Goal: Complete application form

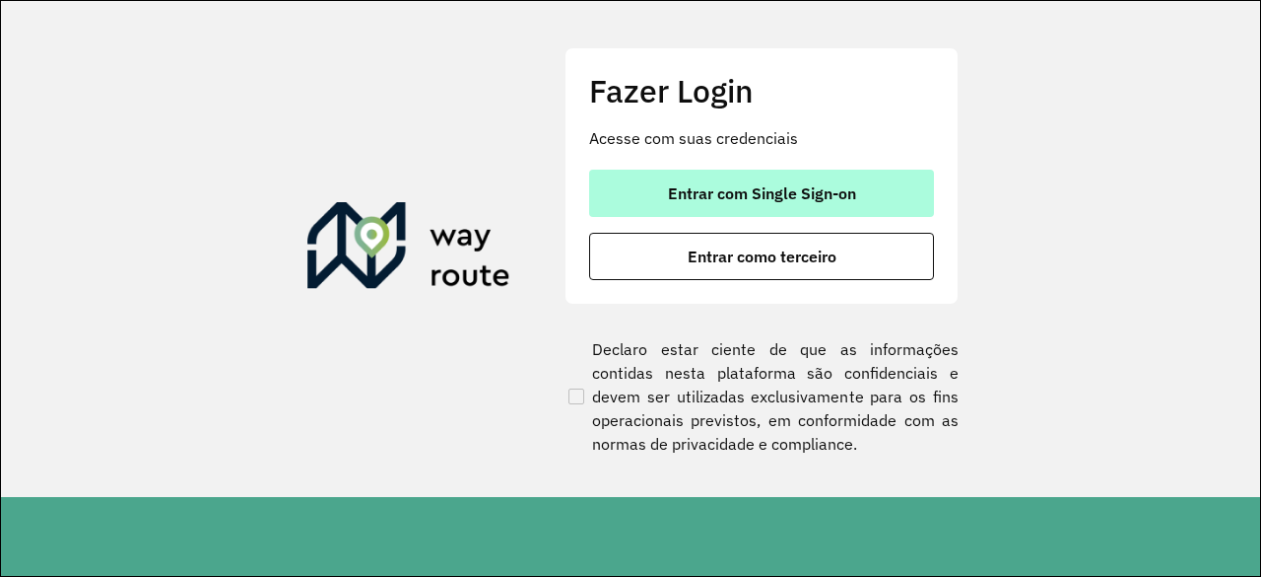
click at [725, 187] on span "Entrar com Single Sign-on" at bounding box center [762, 193] width 188 height 16
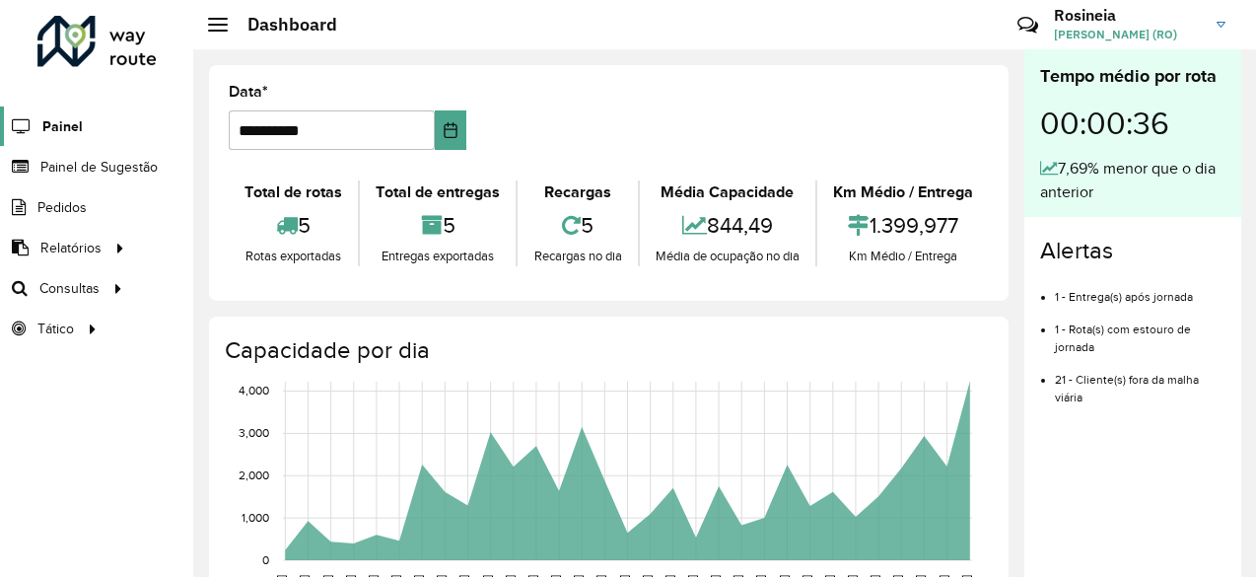
click at [72, 118] on span "Painel" at bounding box center [62, 126] width 40 height 21
click at [112, 157] on span "Painel de Sugestão" at bounding box center [101, 167] width 123 height 21
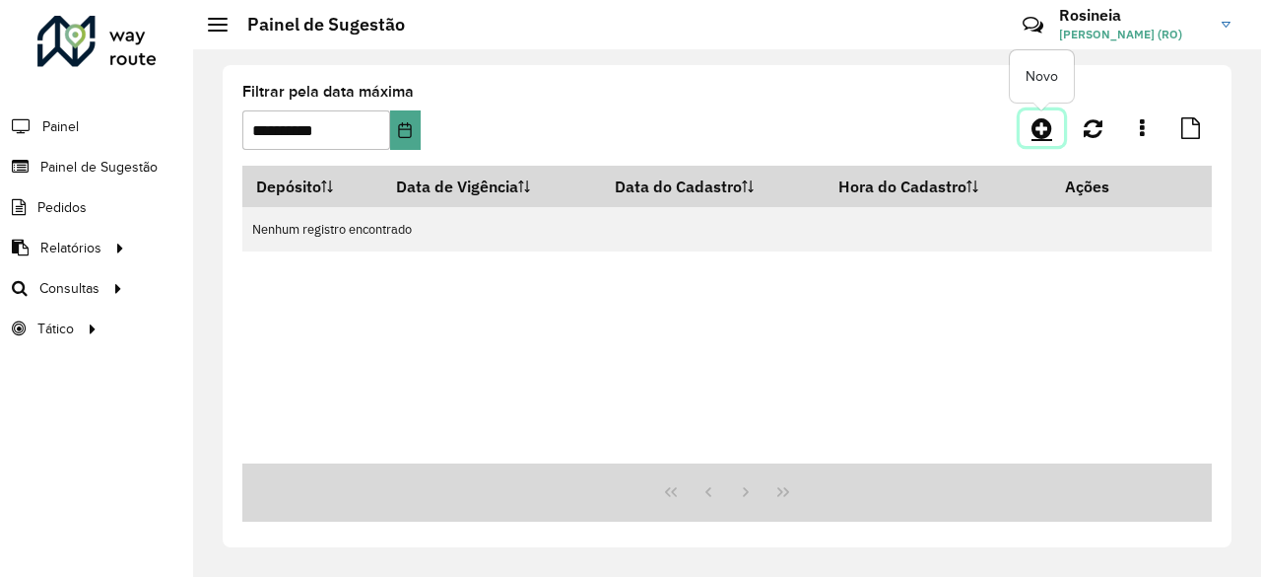
click at [1040, 137] on icon at bounding box center [1042, 128] width 21 height 24
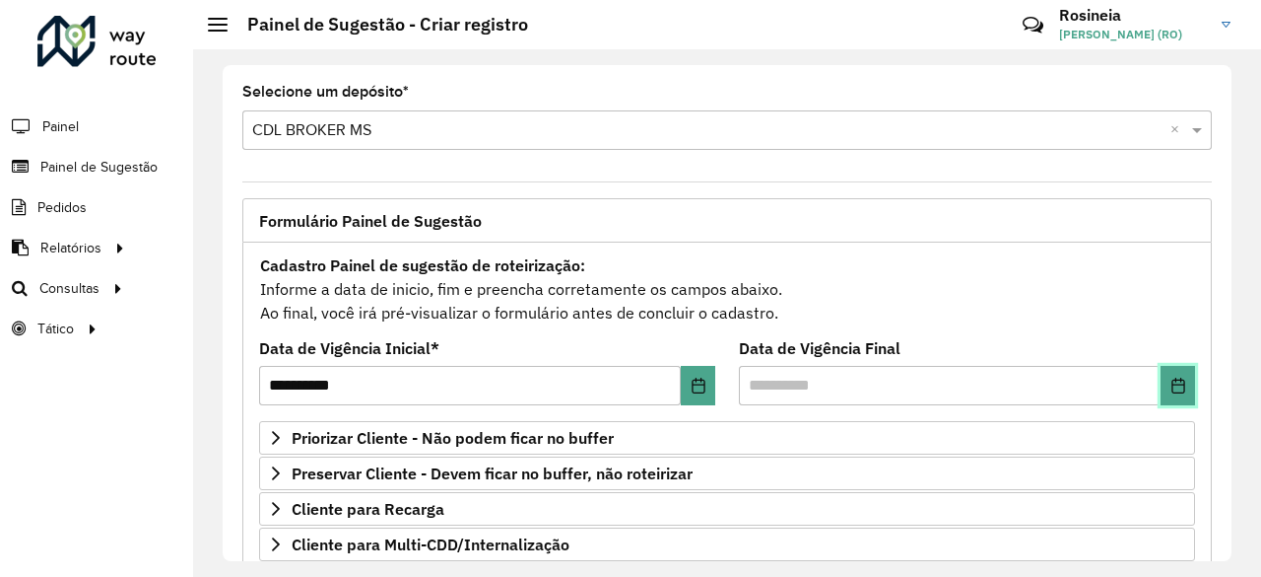
click at [1171, 387] on icon "Choose Date" at bounding box center [1179, 385] width 16 height 16
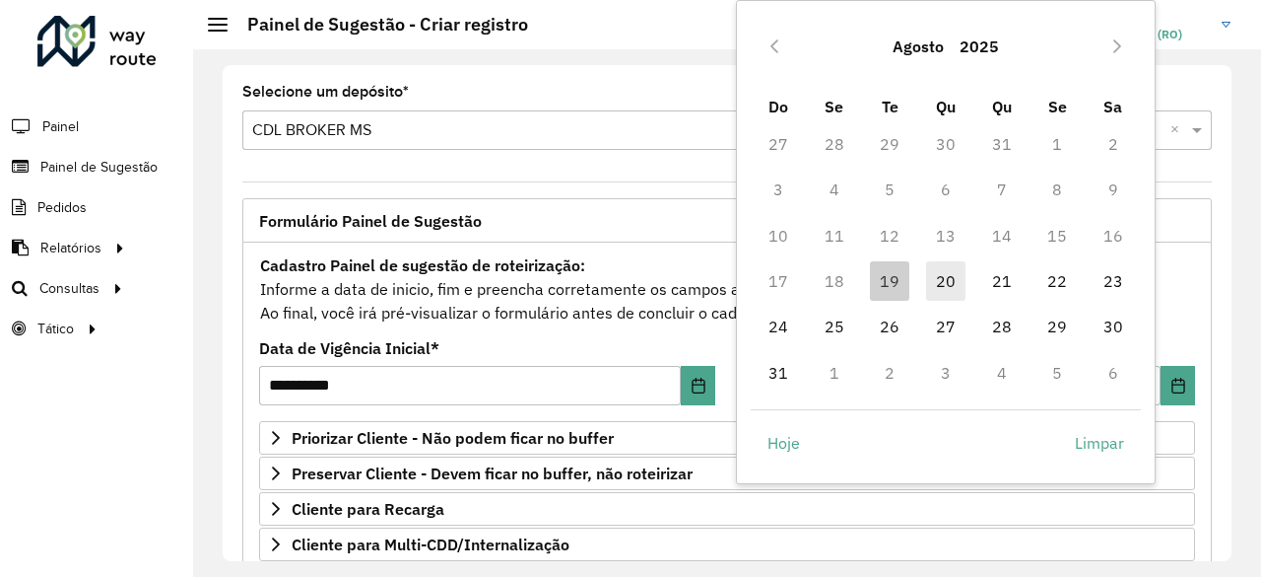
click at [946, 275] on span "20" at bounding box center [945, 280] width 39 height 39
type input "**********"
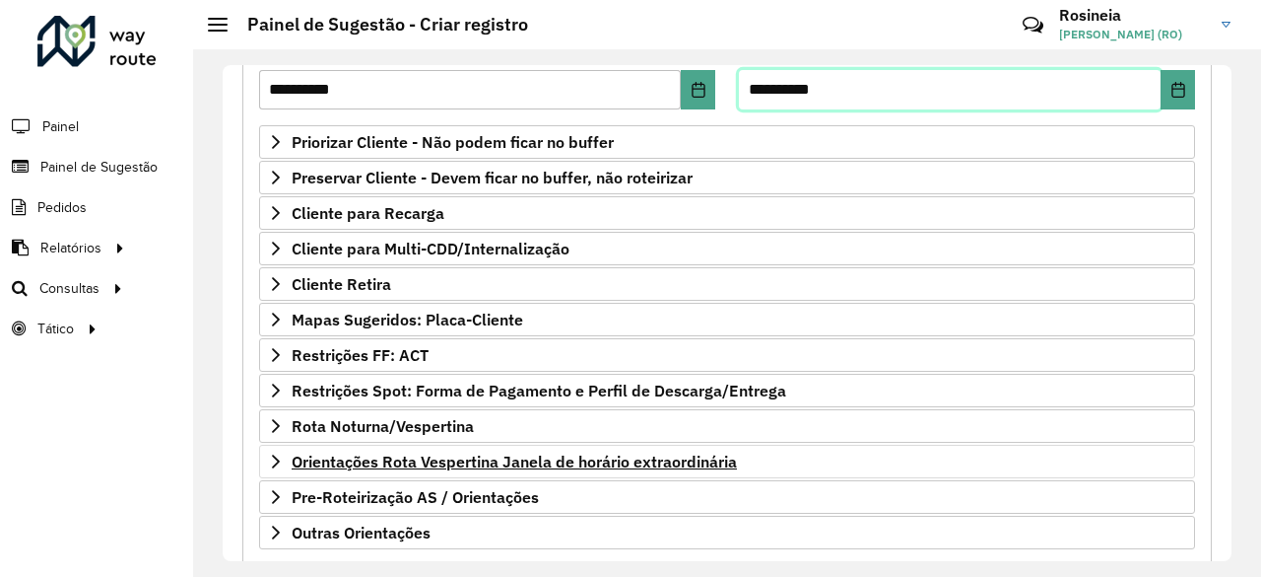
scroll to position [394, 0]
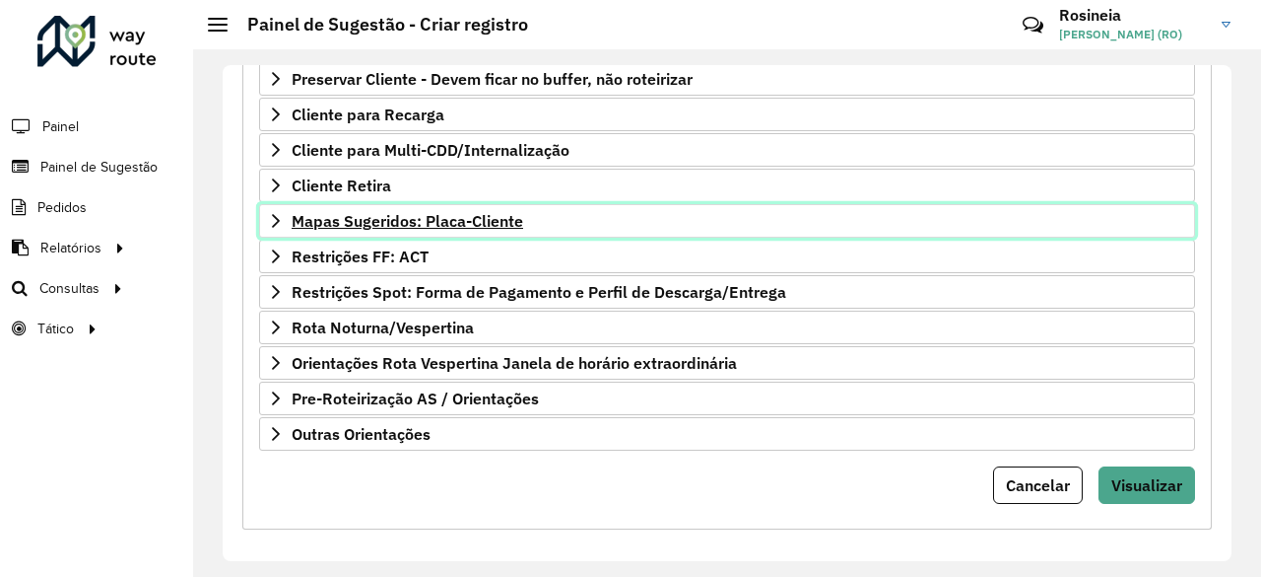
click at [426, 213] on span "Mapas Sugeridos: Placa-Cliente" at bounding box center [408, 221] width 232 height 16
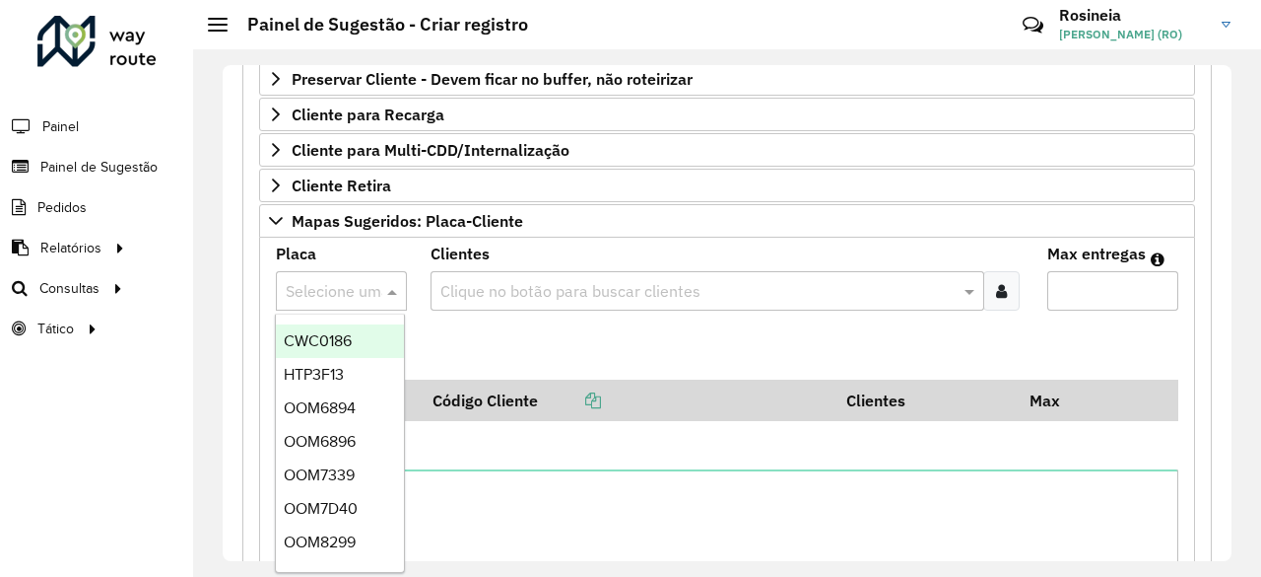
click at [330, 287] on input "text" at bounding box center [322, 292] width 72 height 24
click at [356, 290] on div at bounding box center [341, 291] width 131 height 26
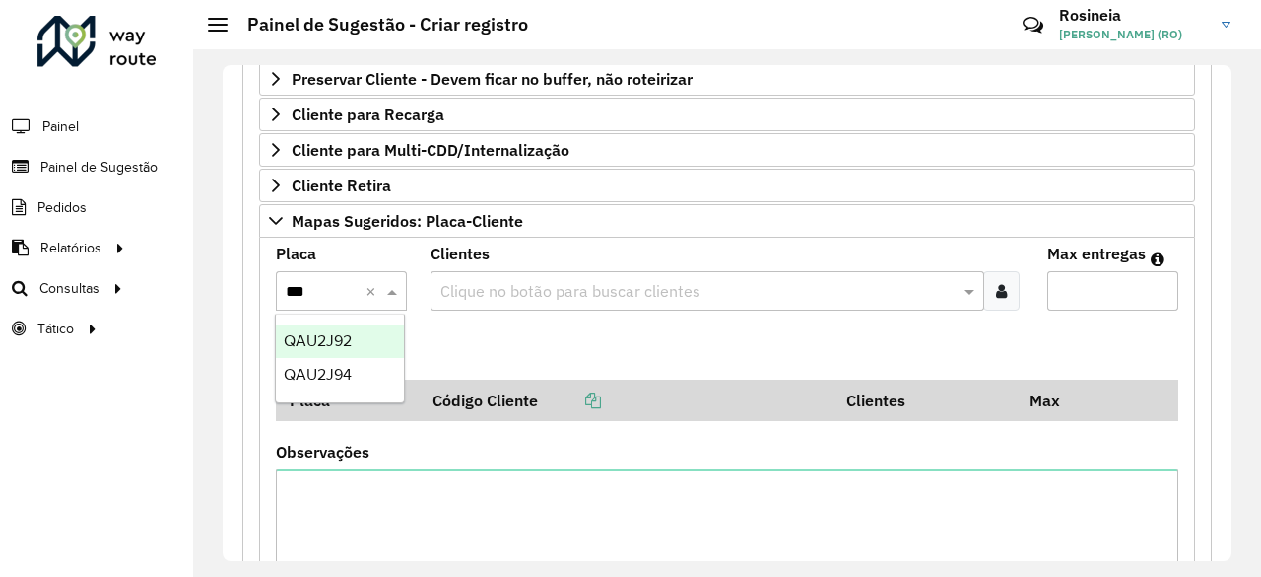
type input "****"
drag, startPoint x: 359, startPoint y: 337, endPoint x: 417, endPoint y: 318, distance: 61.1
click at [359, 338] on div "QAU2J94" at bounding box center [340, 341] width 128 height 34
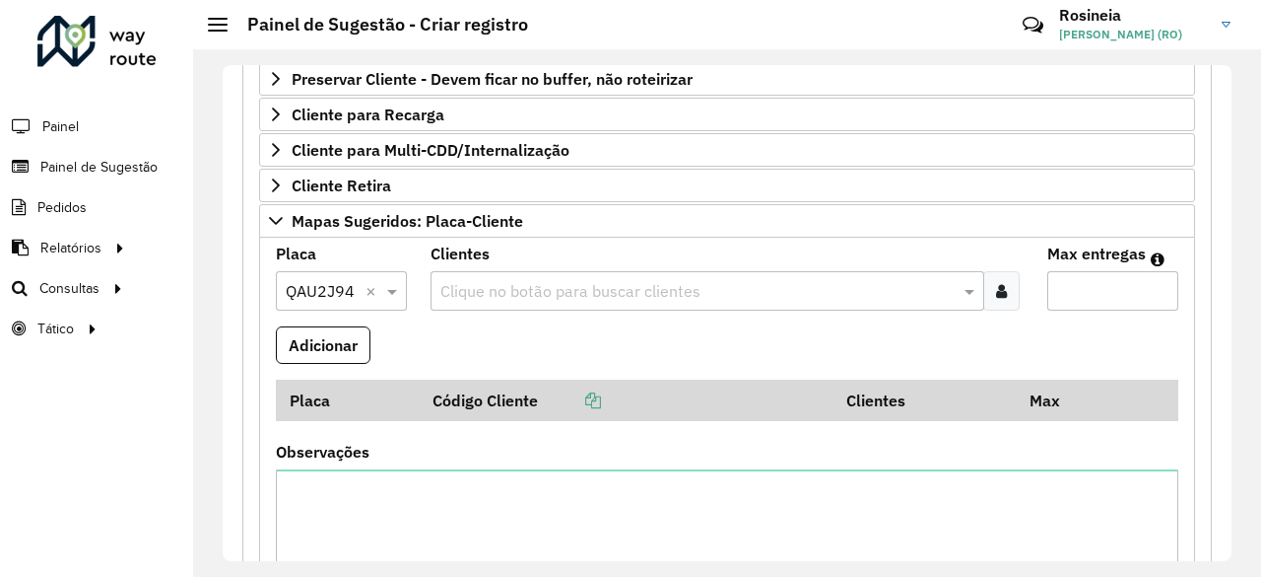
click at [460, 288] on input "text" at bounding box center [698, 292] width 525 height 24
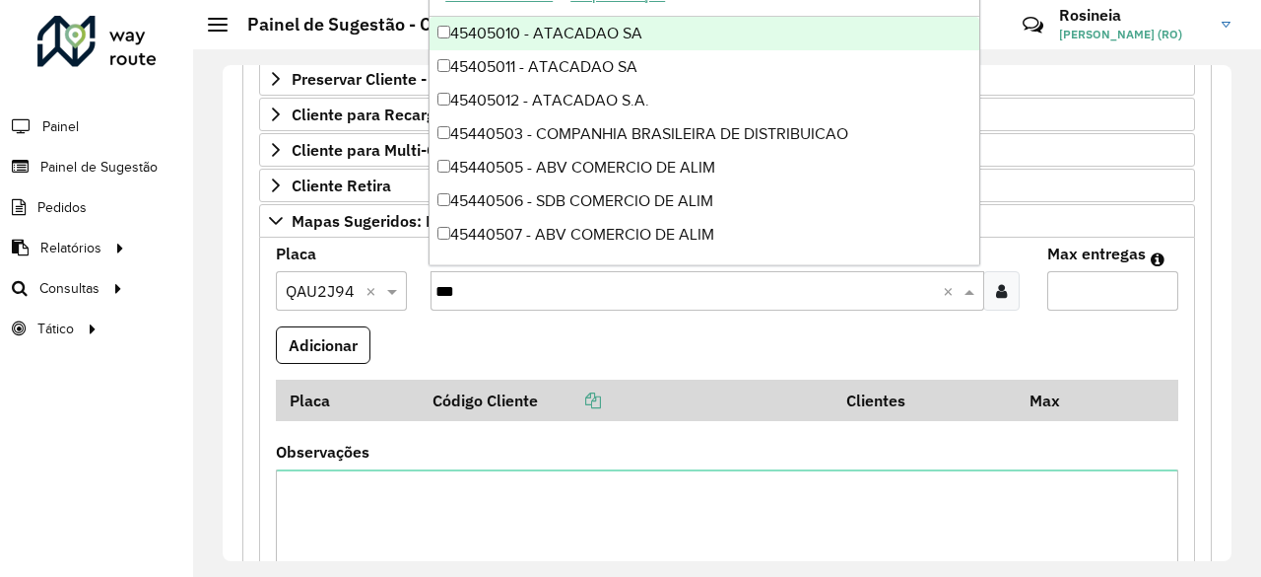
type input "****"
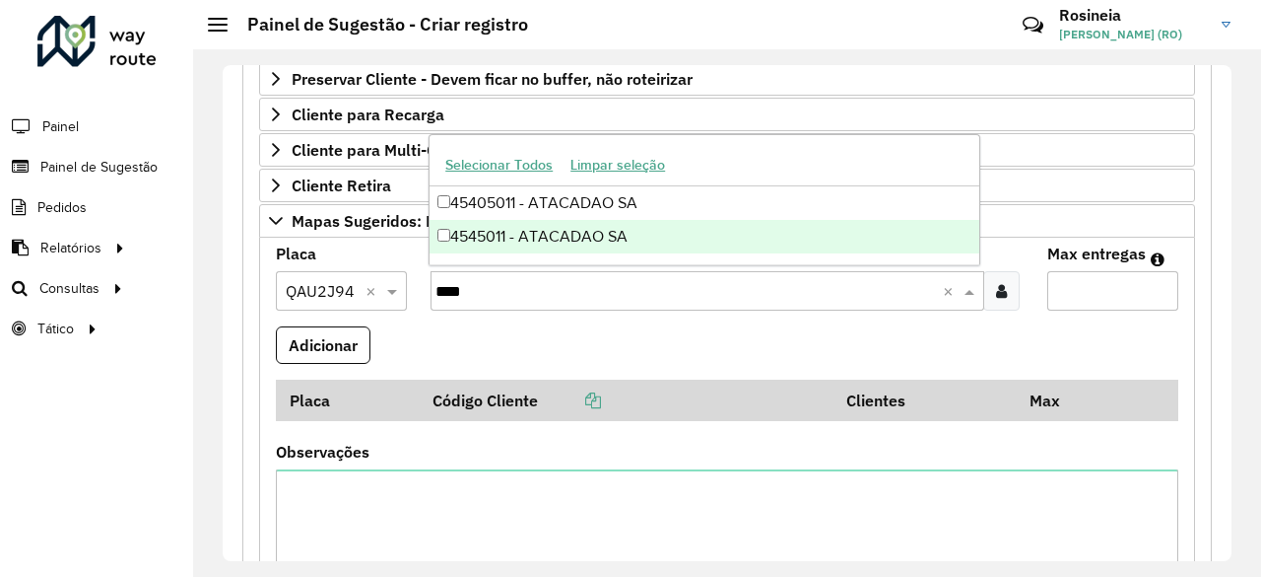
click at [617, 247] on div "4545011 - ATACADAO SA" at bounding box center [705, 237] width 550 height 34
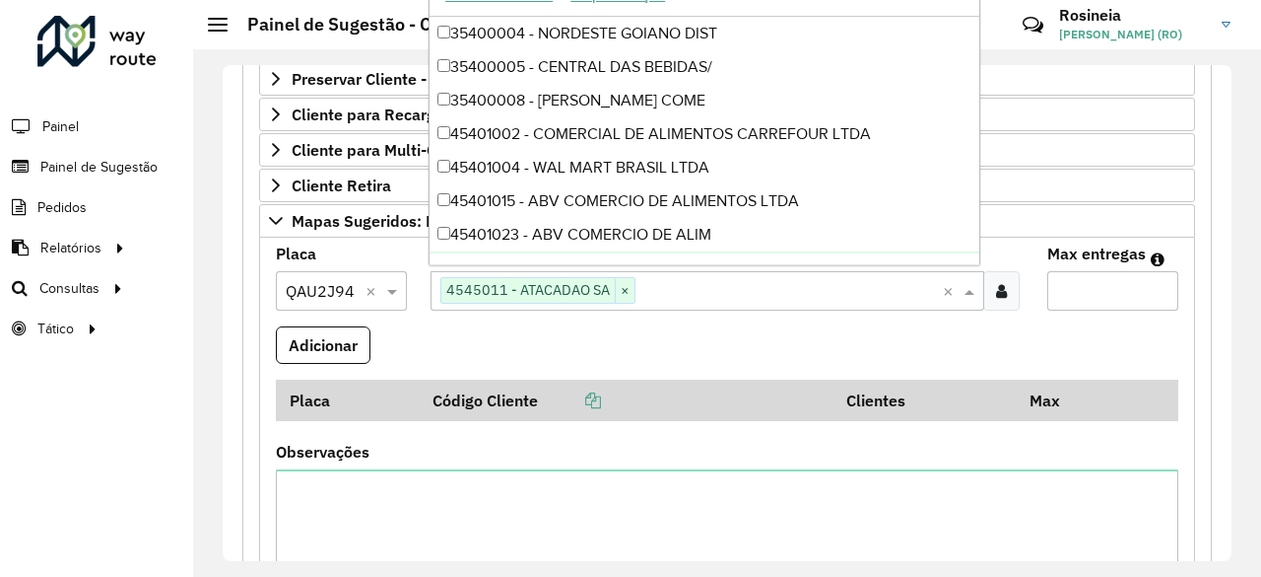
click at [1053, 290] on input "Max entregas" at bounding box center [1113, 290] width 131 height 39
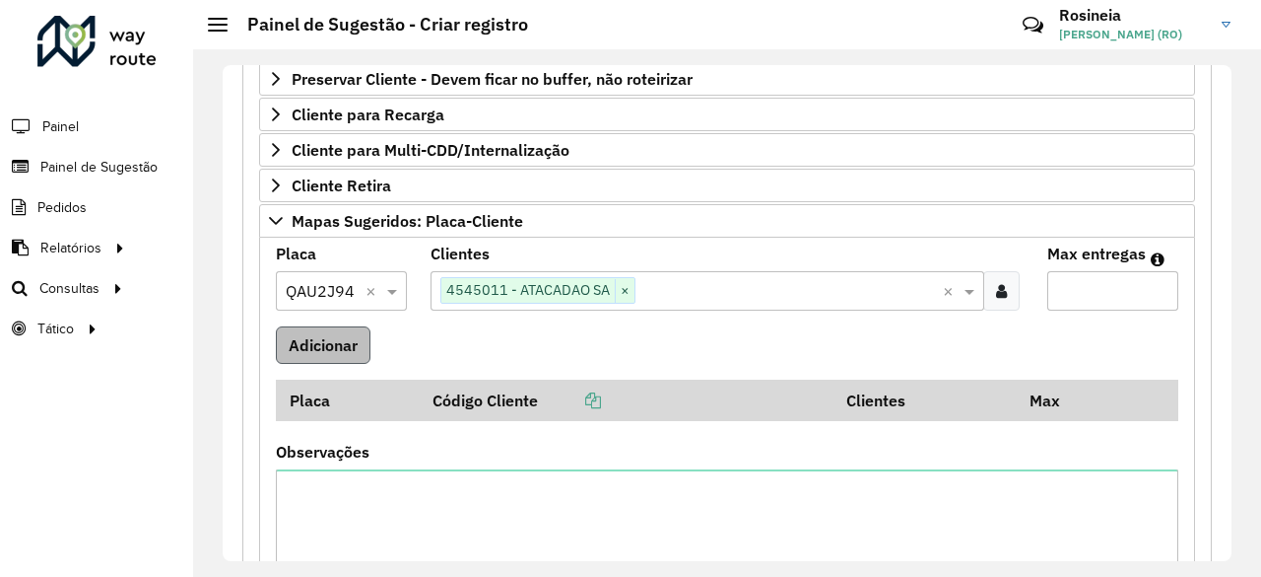
type input "*"
click at [351, 328] on button "Adicionar" at bounding box center [323, 344] width 95 height 37
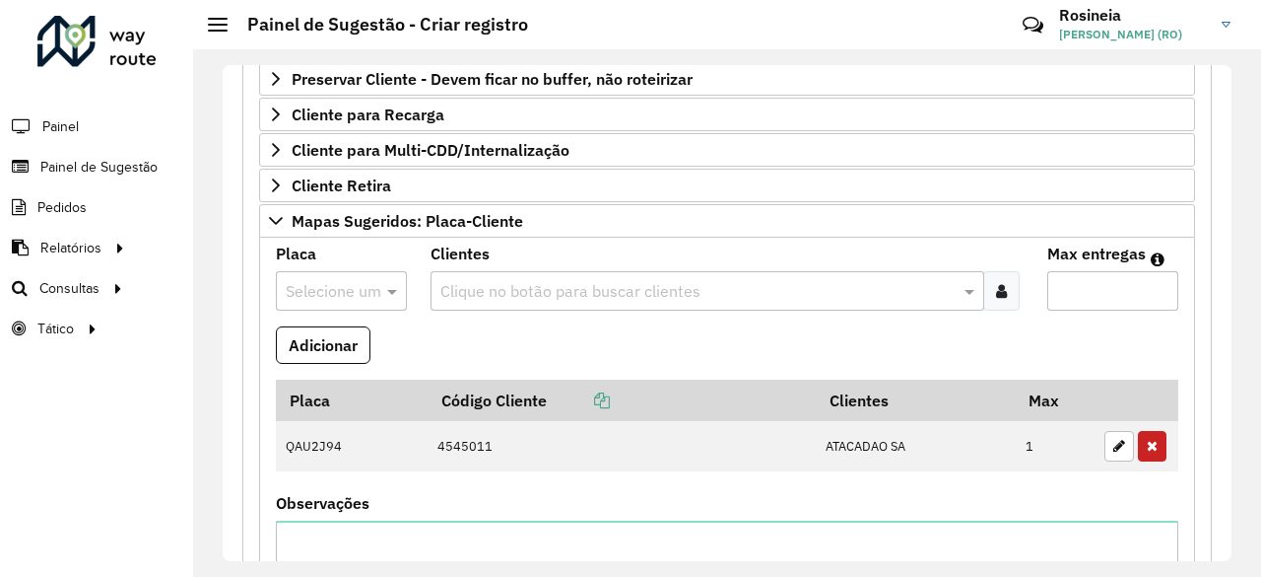
click at [343, 281] on input "text" at bounding box center [322, 292] width 72 height 24
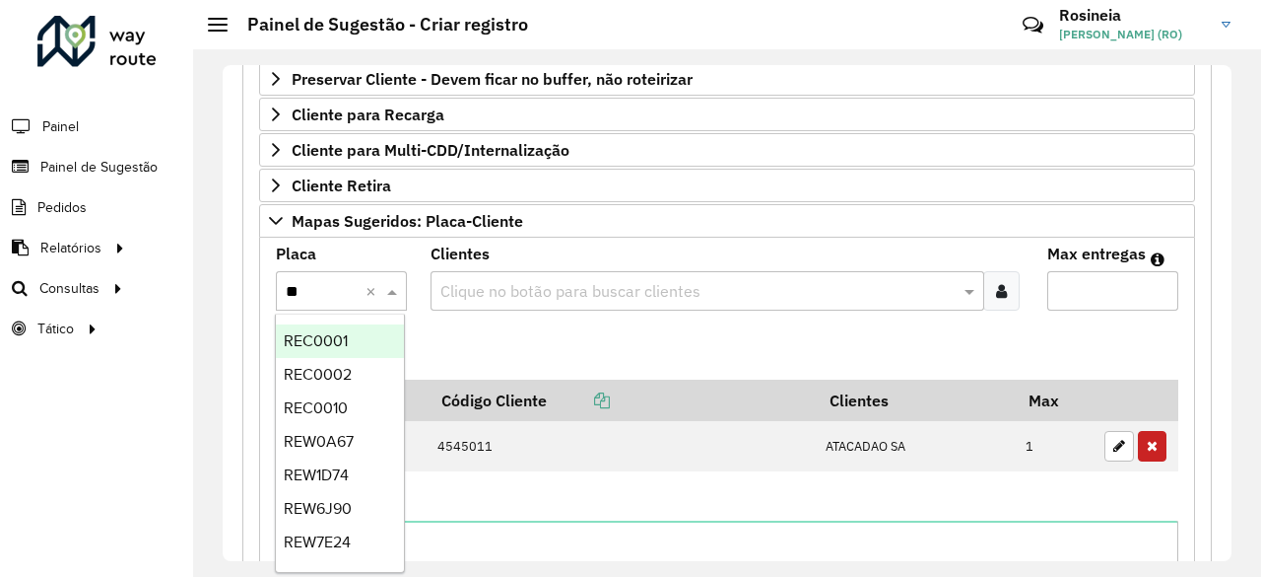
type input "***"
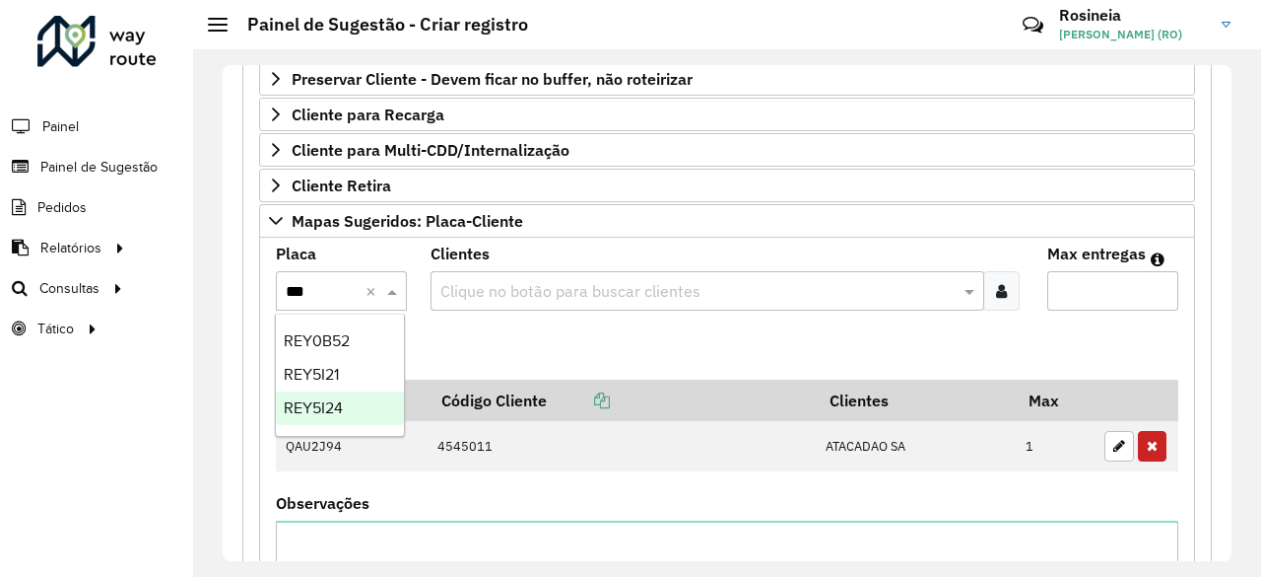
drag, startPoint x: 327, startPoint y: 407, endPoint x: 462, endPoint y: 344, distance: 149.0
click at [327, 409] on span "REY5I24" at bounding box center [313, 407] width 59 height 17
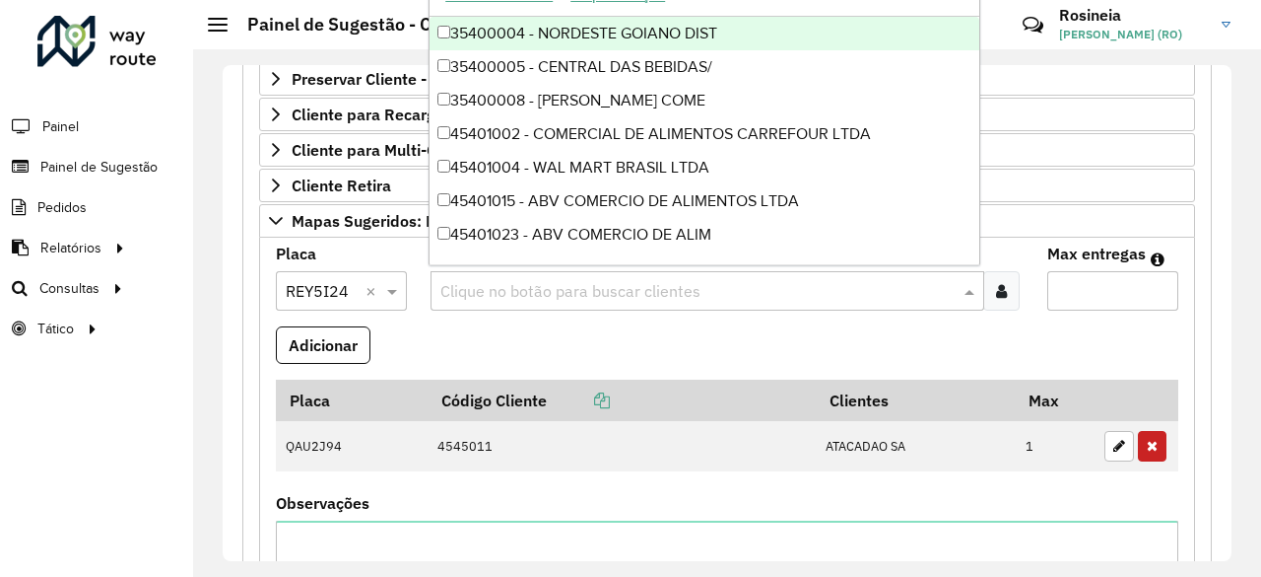
click at [486, 283] on input "text" at bounding box center [698, 292] width 525 height 24
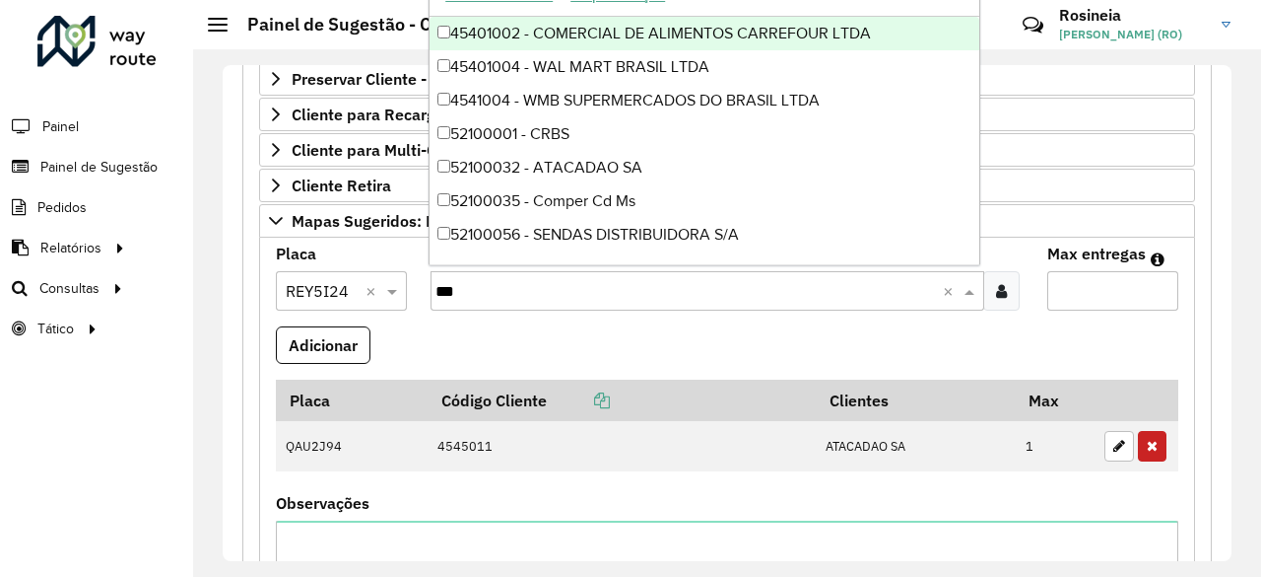
type input "****"
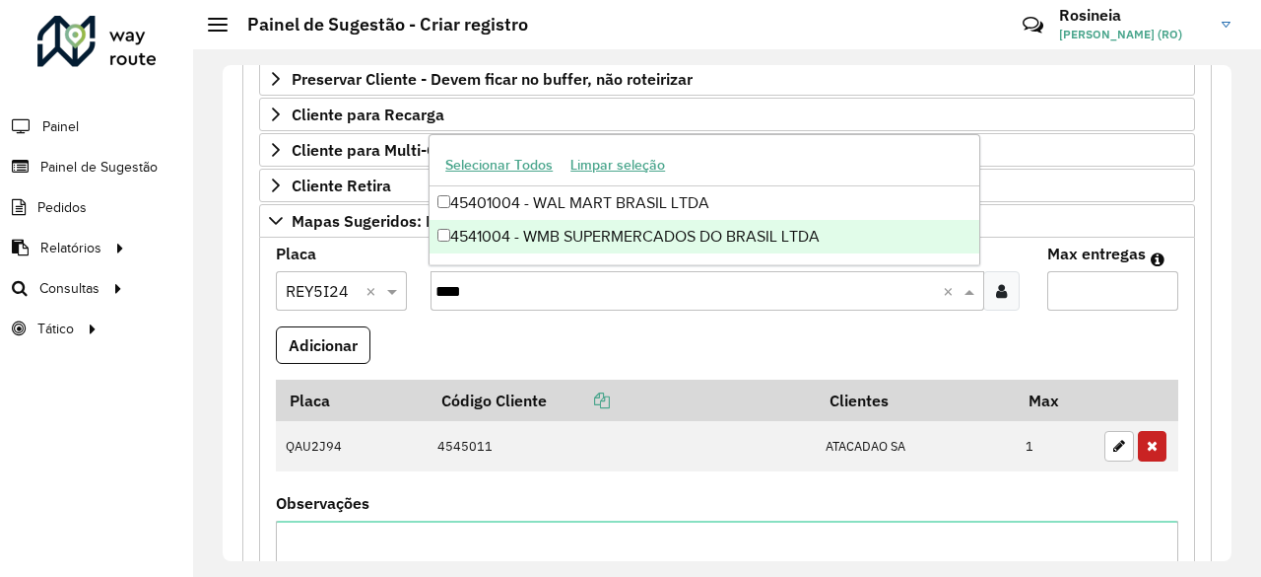
click at [620, 230] on div "4541004 - WMB SUPERMERCADOS DO BRASIL LTDA" at bounding box center [705, 237] width 550 height 34
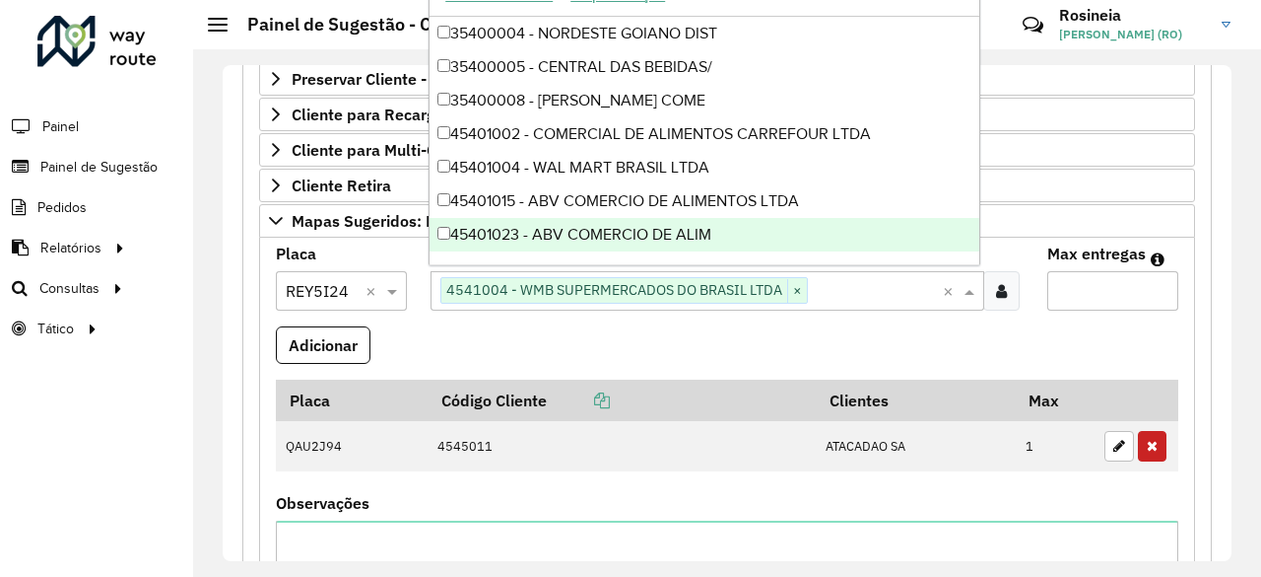
click at [1104, 293] on input "Max entregas" at bounding box center [1113, 290] width 131 height 39
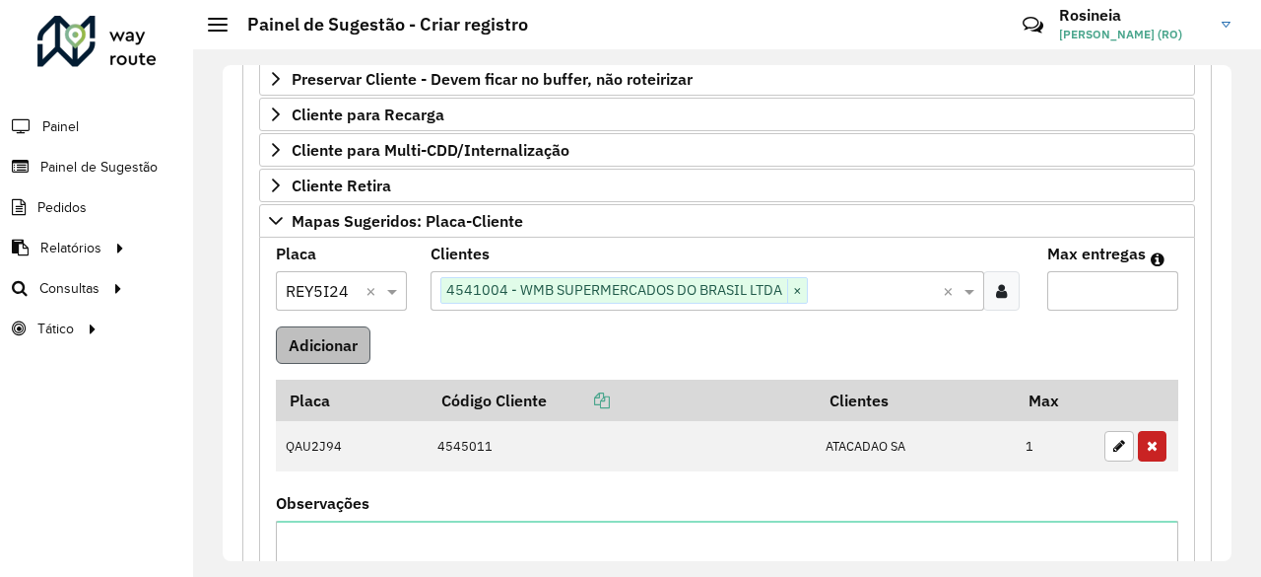
type input "*"
click at [327, 338] on button "Adicionar" at bounding box center [323, 344] width 95 height 37
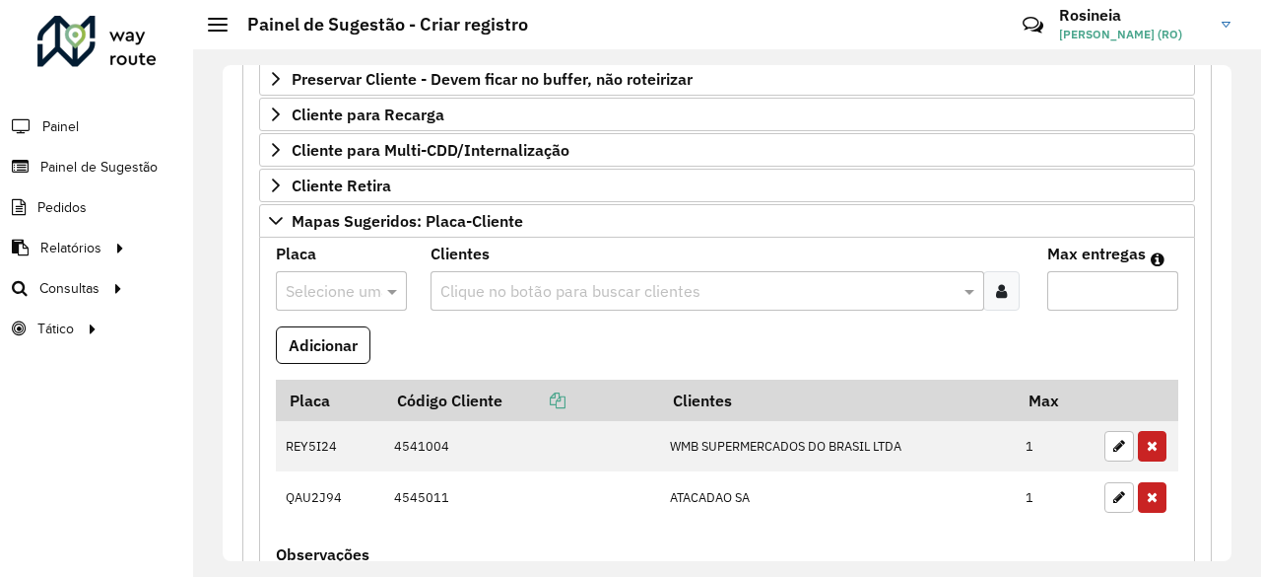
click at [328, 281] on input "text" at bounding box center [322, 292] width 72 height 24
type input "*"
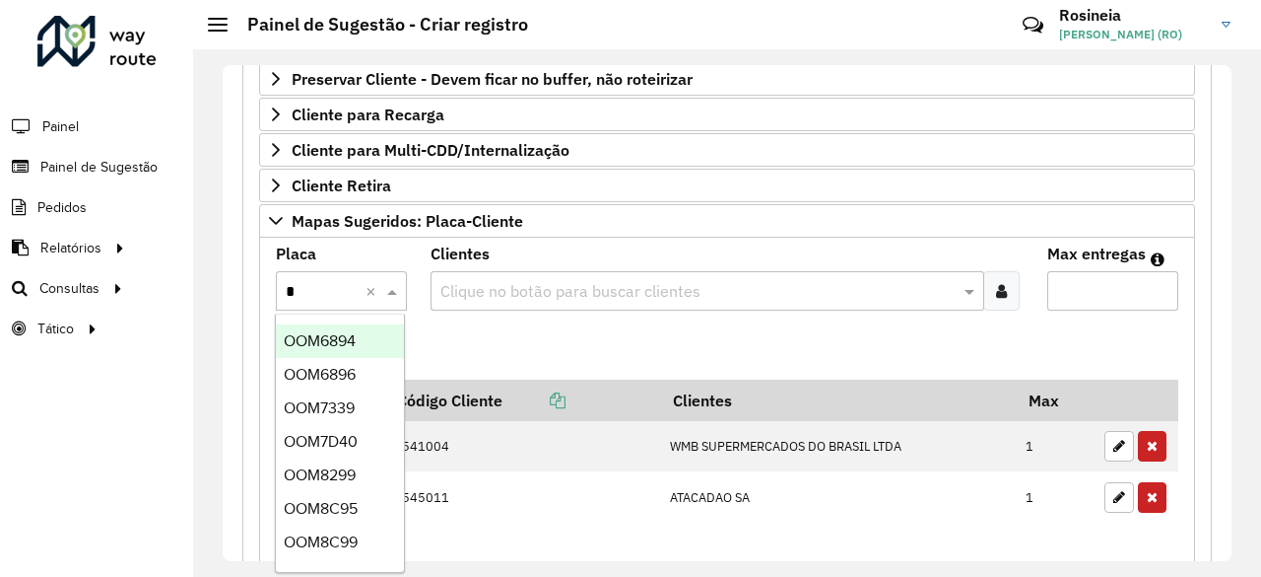
type input "**"
click at [345, 360] on div "OOM6896" at bounding box center [340, 375] width 128 height 34
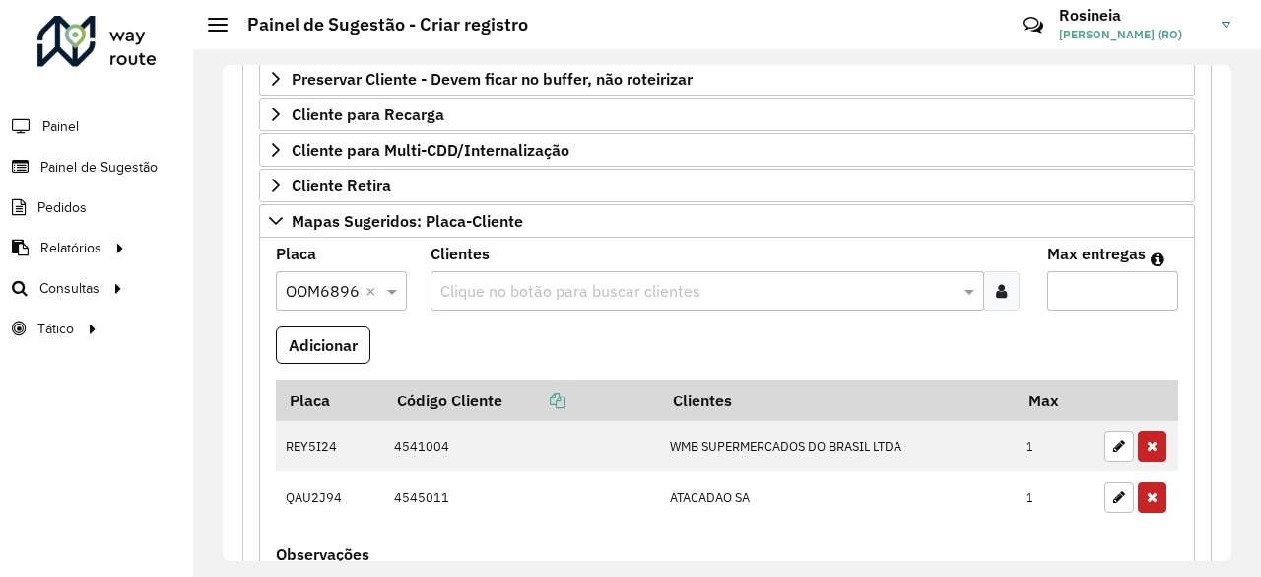
click at [488, 284] on input "text" at bounding box center [698, 292] width 525 height 24
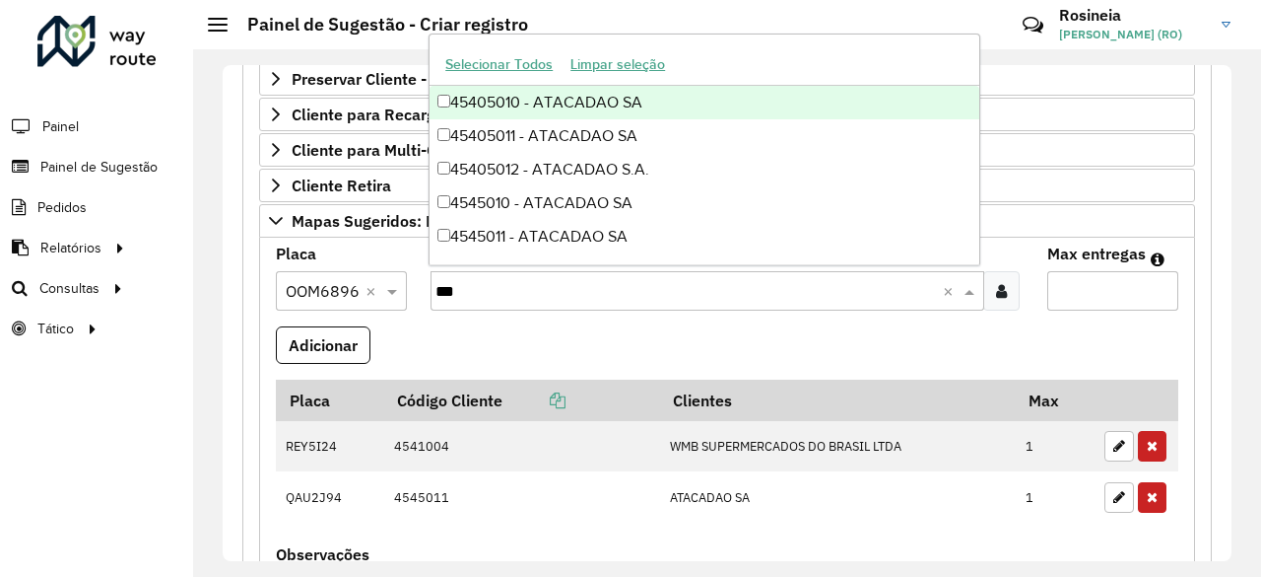
type input "****"
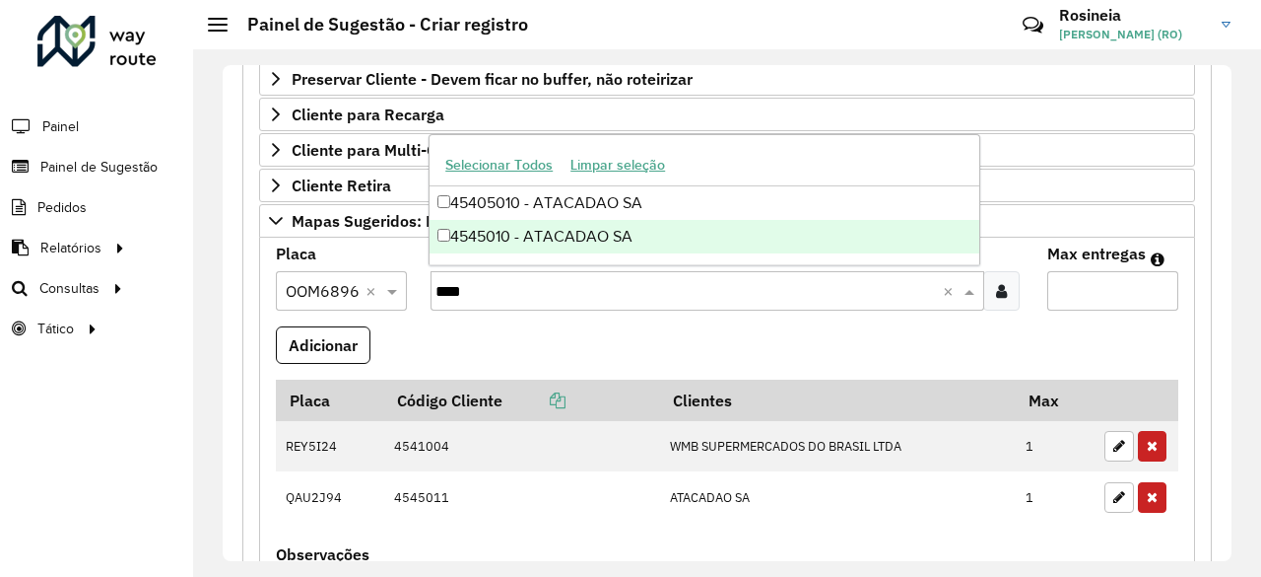
drag, startPoint x: 559, startPoint y: 240, endPoint x: 948, endPoint y: 352, distance: 404.9
click at [562, 241] on div "4545010 - ATACADAO SA" at bounding box center [705, 237] width 550 height 34
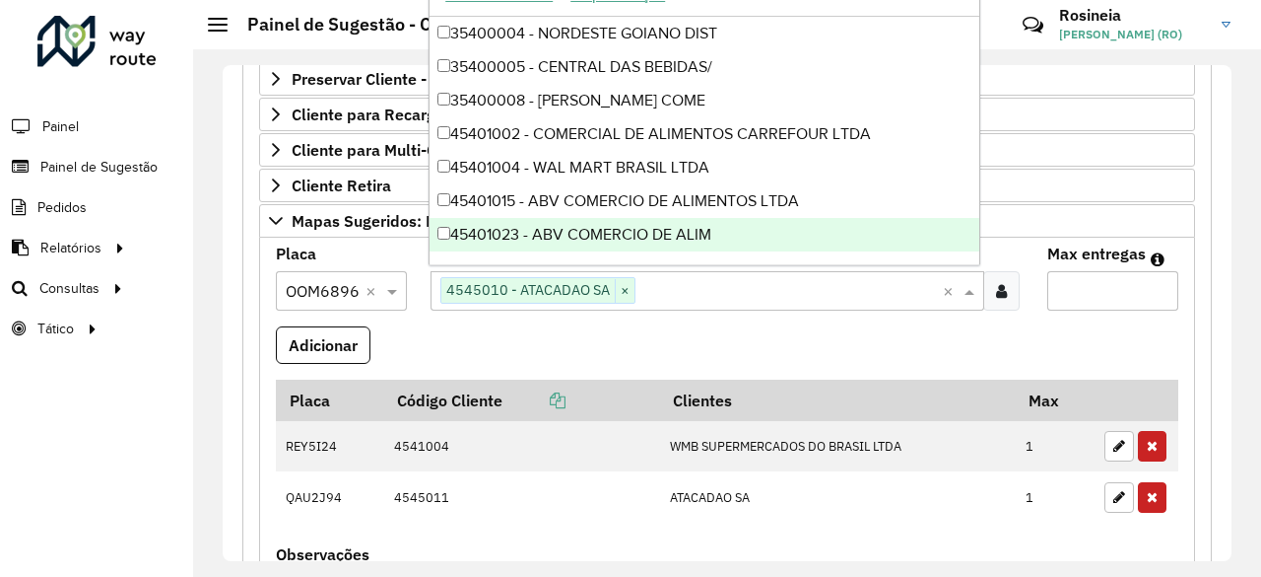
click at [1087, 294] on input "Max entregas" at bounding box center [1113, 290] width 131 height 39
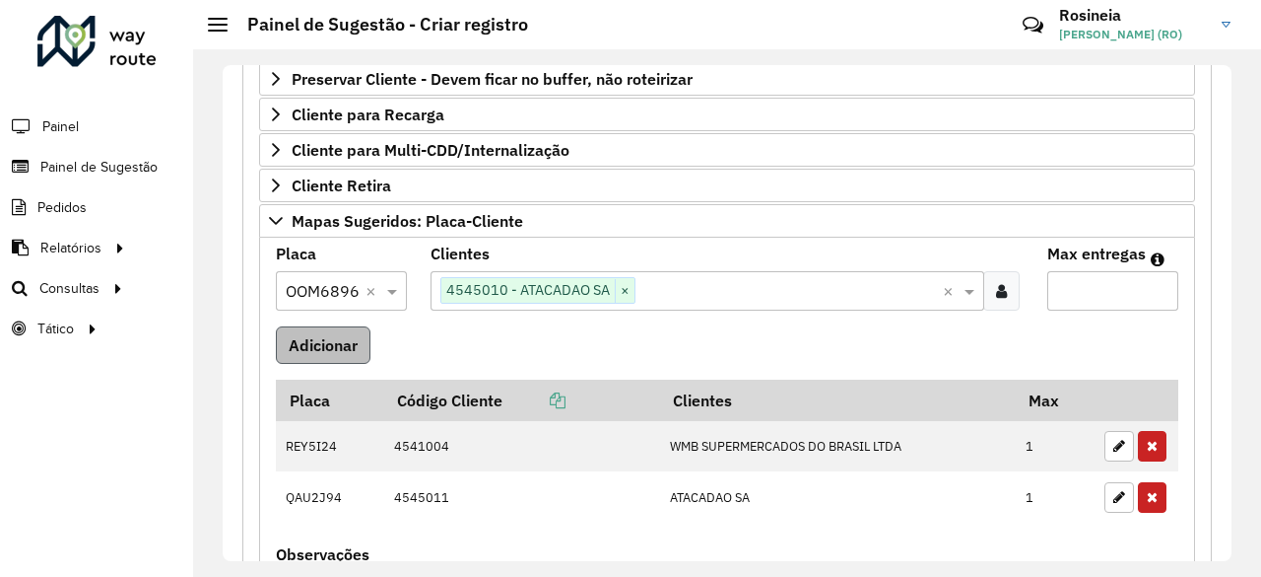
type input "*"
click at [322, 333] on button "Adicionar" at bounding box center [323, 344] width 95 height 37
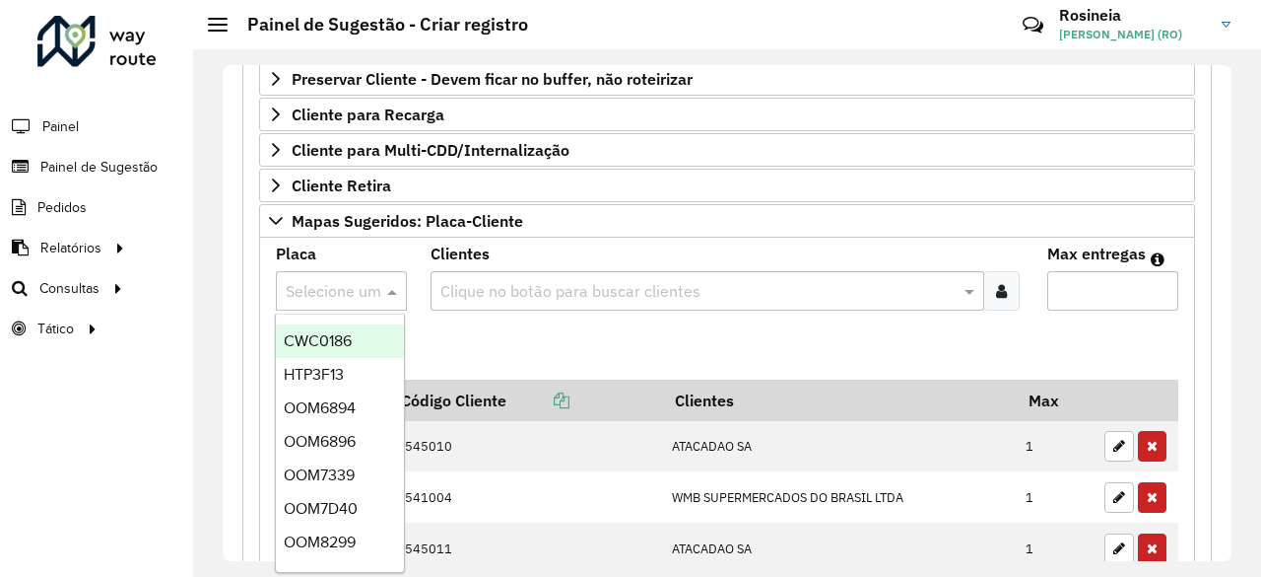
click at [337, 287] on input "text" at bounding box center [322, 292] width 72 height 24
type input "***"
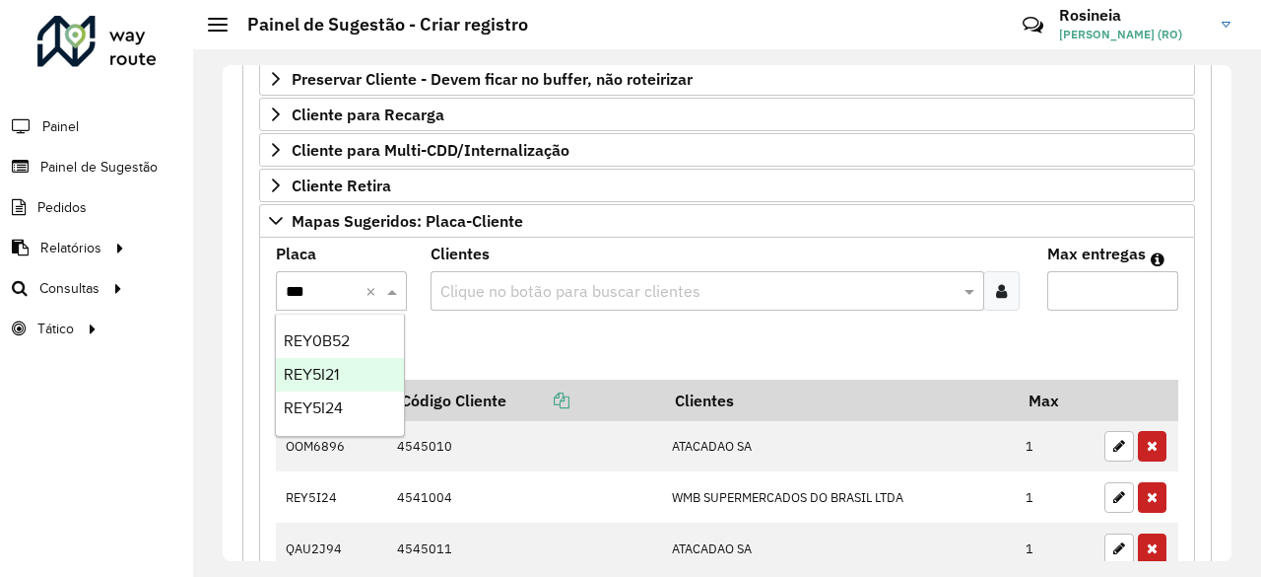
drag, startPoint x: 339, startPoint y: 380, endPoint x: 350, endPoint y: 374, distance: 12.8
click at [339, 379] on span "REY5I21" at bounding box center [311, 374] width 55 height 17
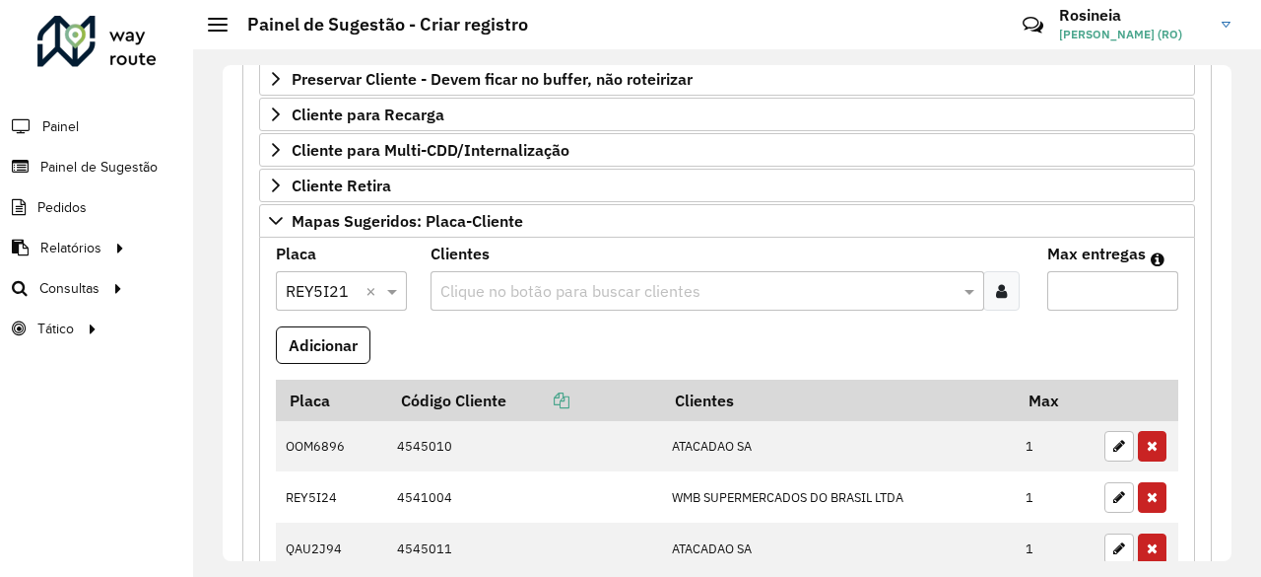
click at [483, 289] on input "text" at bounding box center [698, 292] width 525 height 24
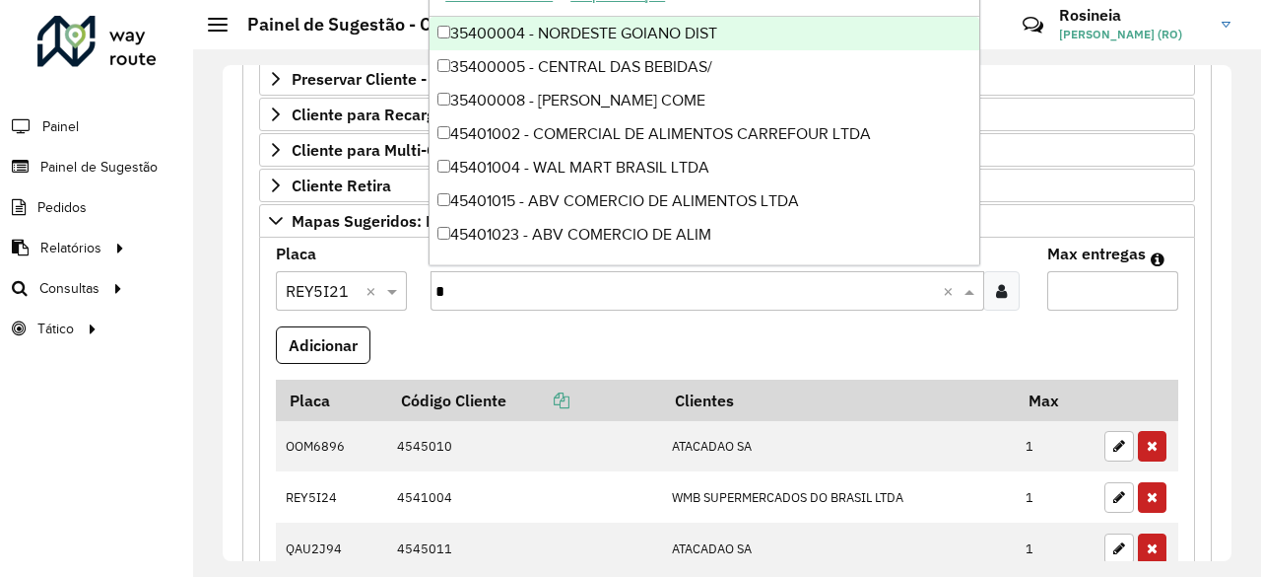
type input "**"
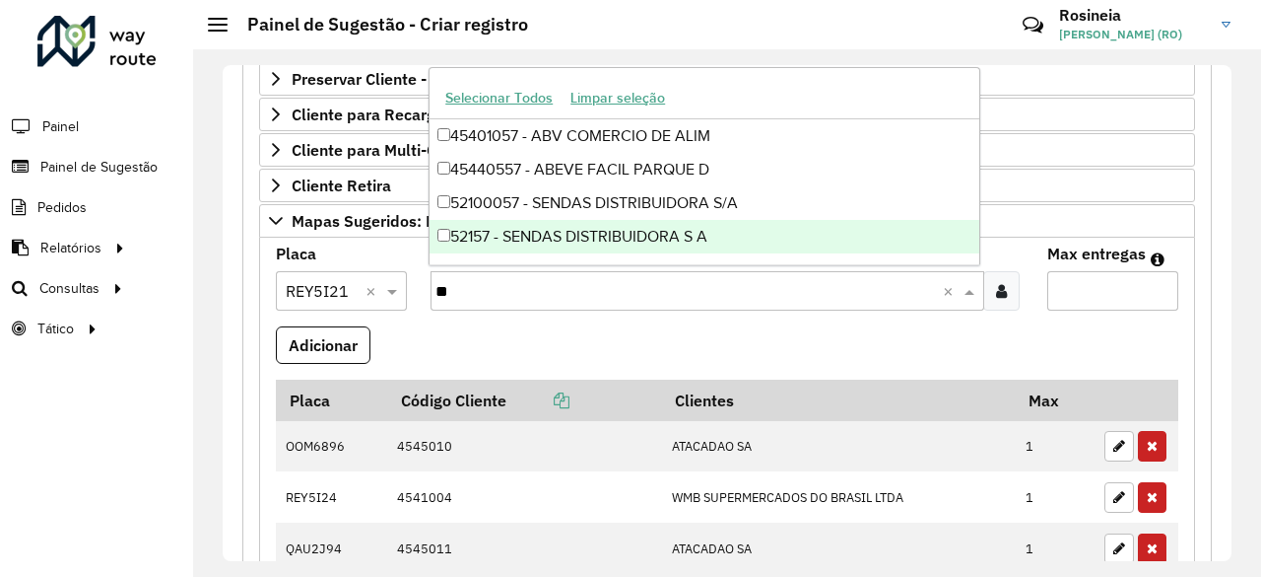
click at [569, 247] on div "52157 - SENDAS DISTRIBUIDORA S A" at bounding box center [705, 237] width 550 height 34
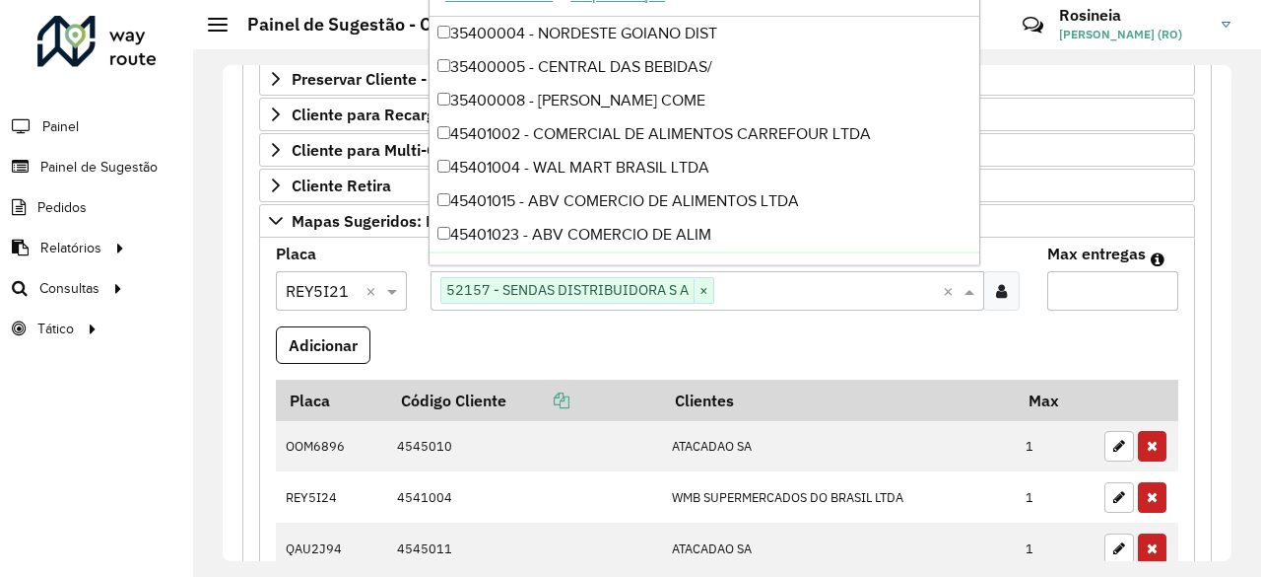
click at [1105, 284] on input "Max entregas" at bounding box center [1113, 290] width 131 height 39
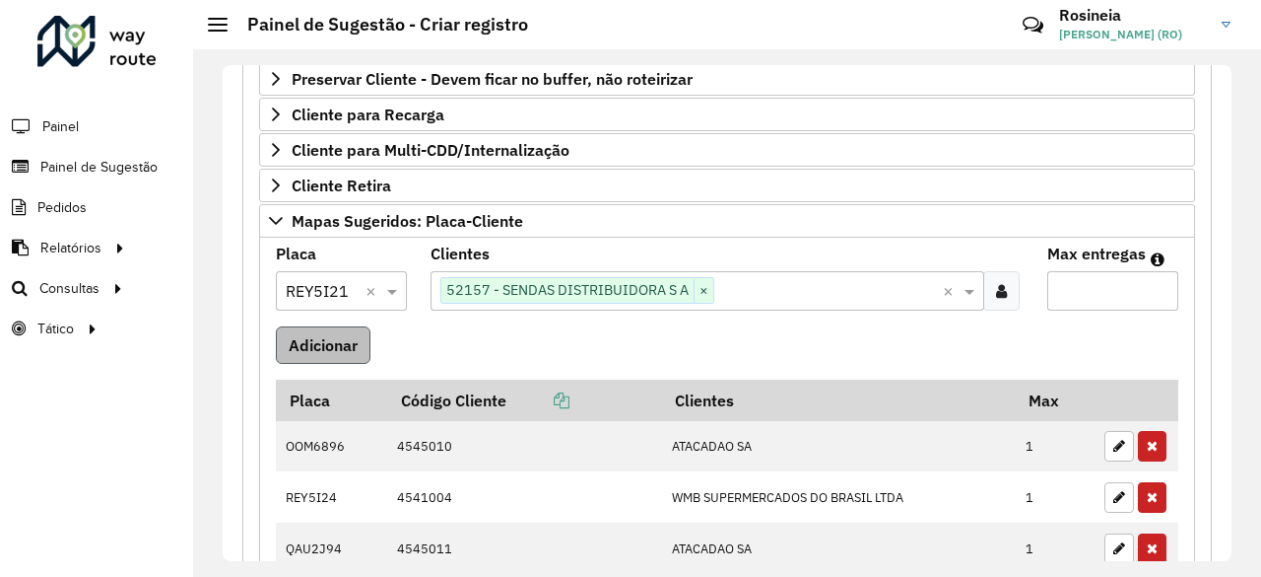
type input "*"
click at [319, 326] on button "Adicionar" at bounding box center [323, 344] width 95 height 37
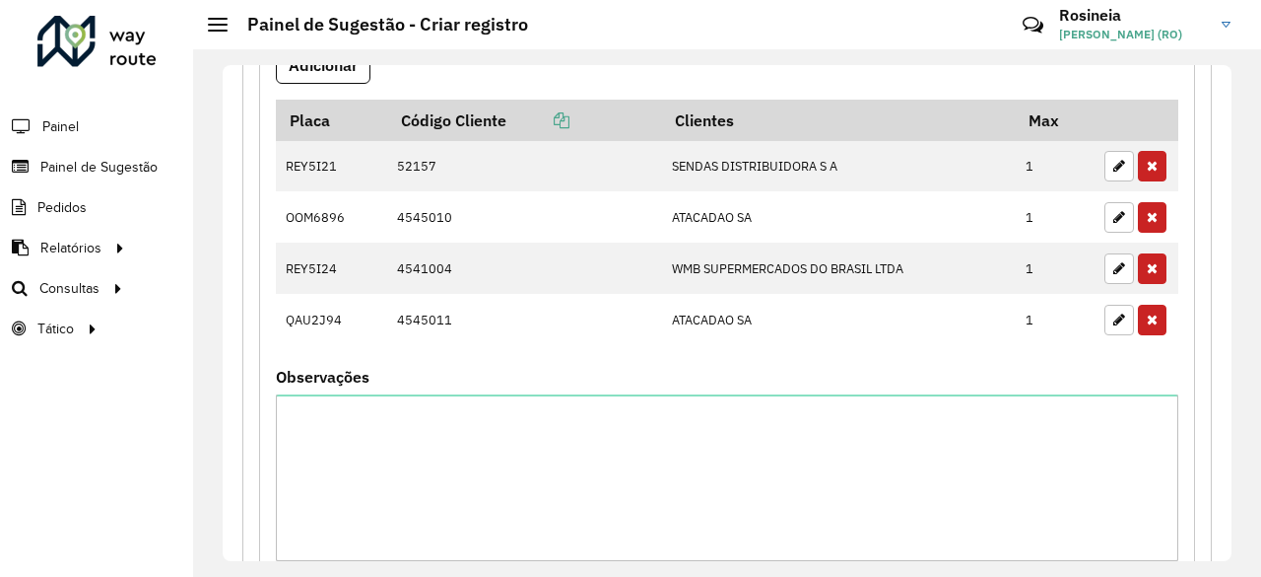
scroll to position [690, 0]
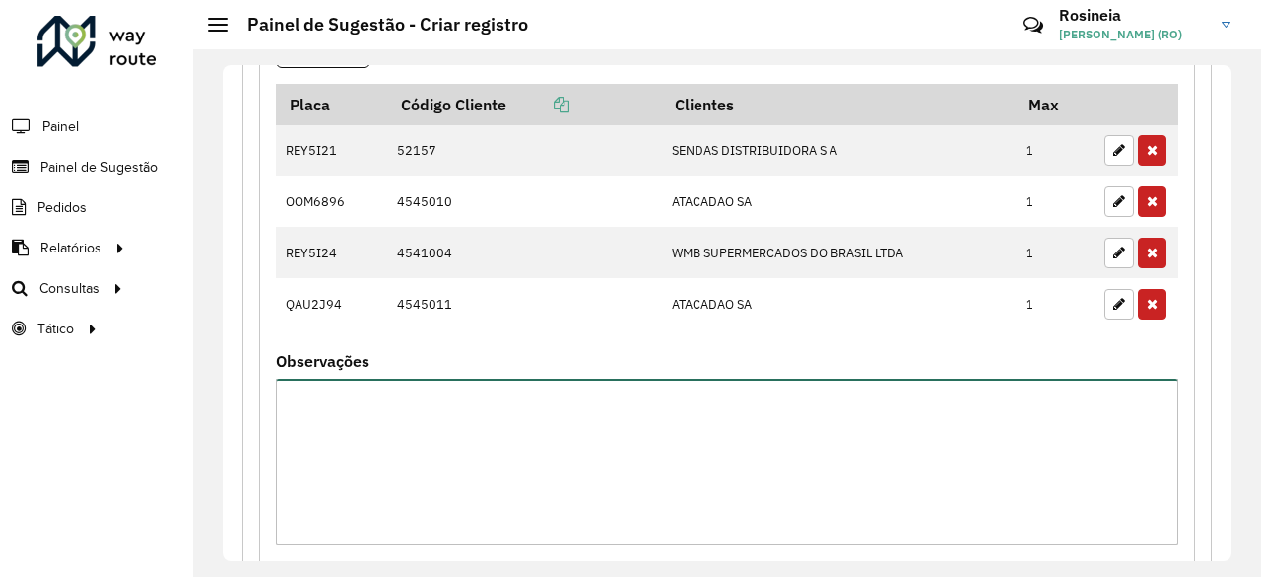
click at [389, 444] on textarea "Observações" at bounding box center [727, 461] width 903 height 167
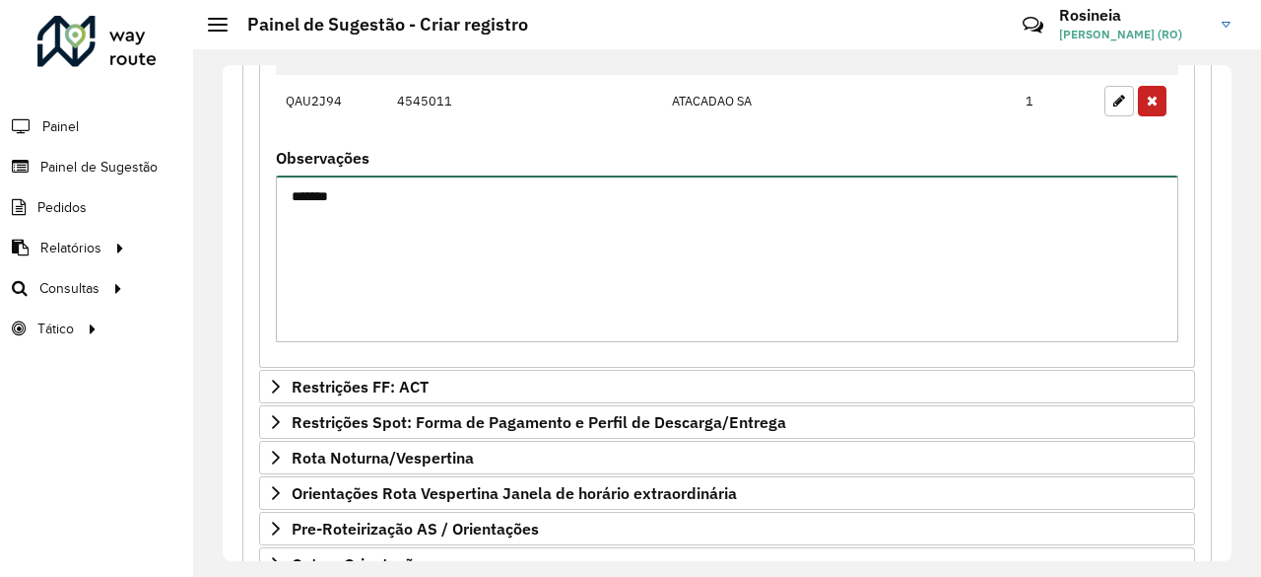
scroll to position [1019, 0]
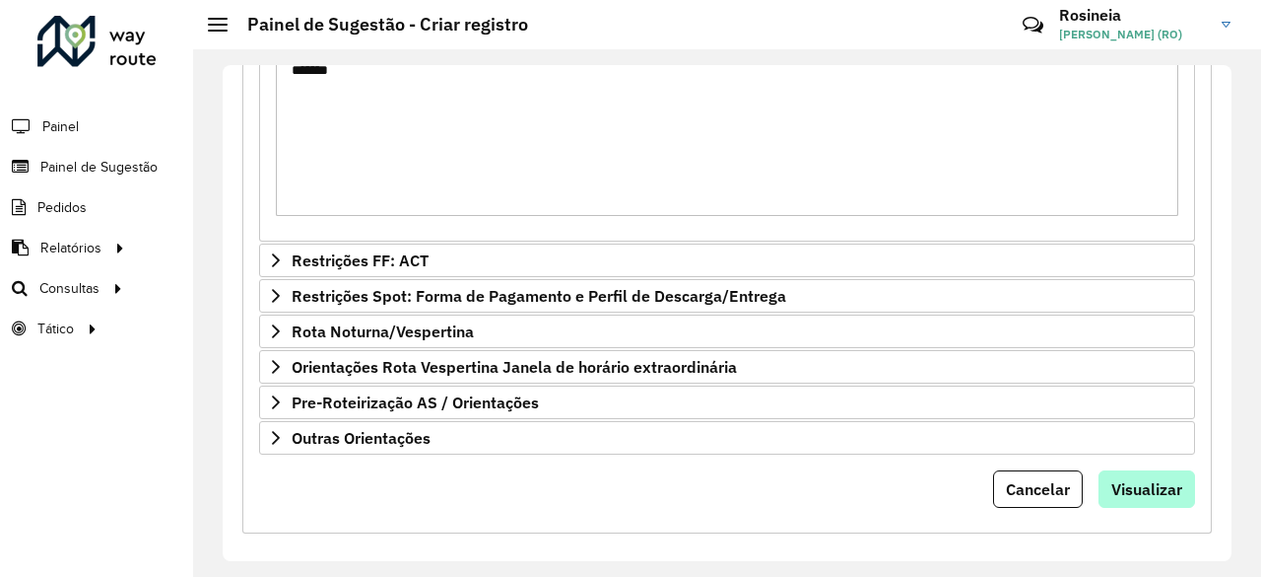
type textarea "*******"
click at [1134, 479] on span "Visualizar" at bounding box center [1147, 489] width 71 height 20
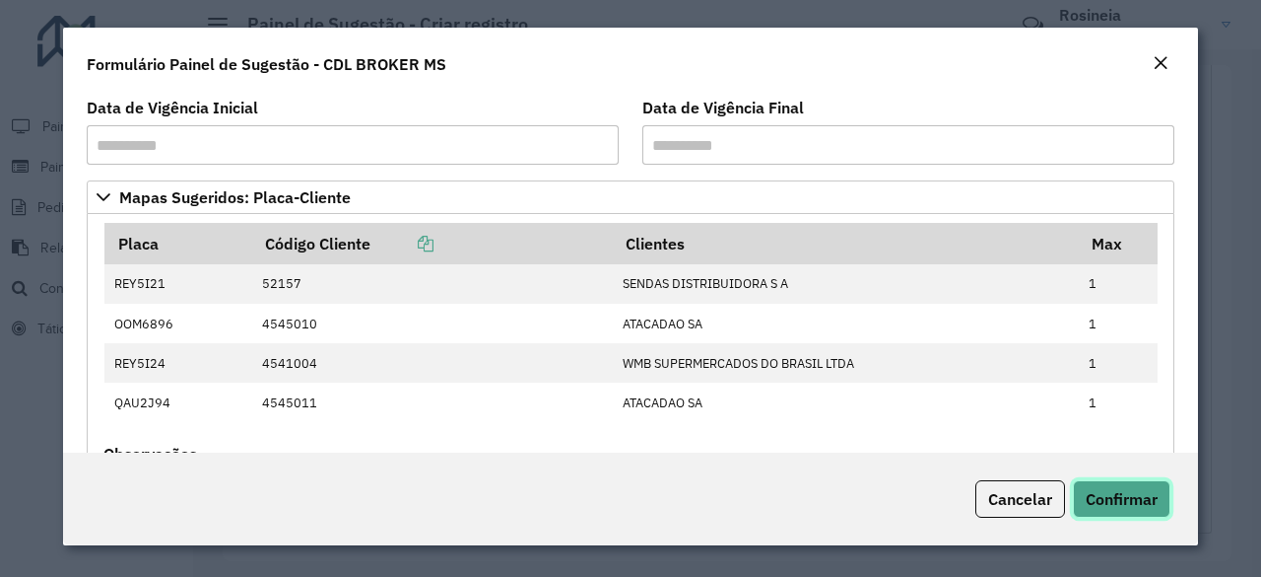
click at [1121, 501] on span "Confirmar" at bounding box center [1122, 499] width 72 height 20
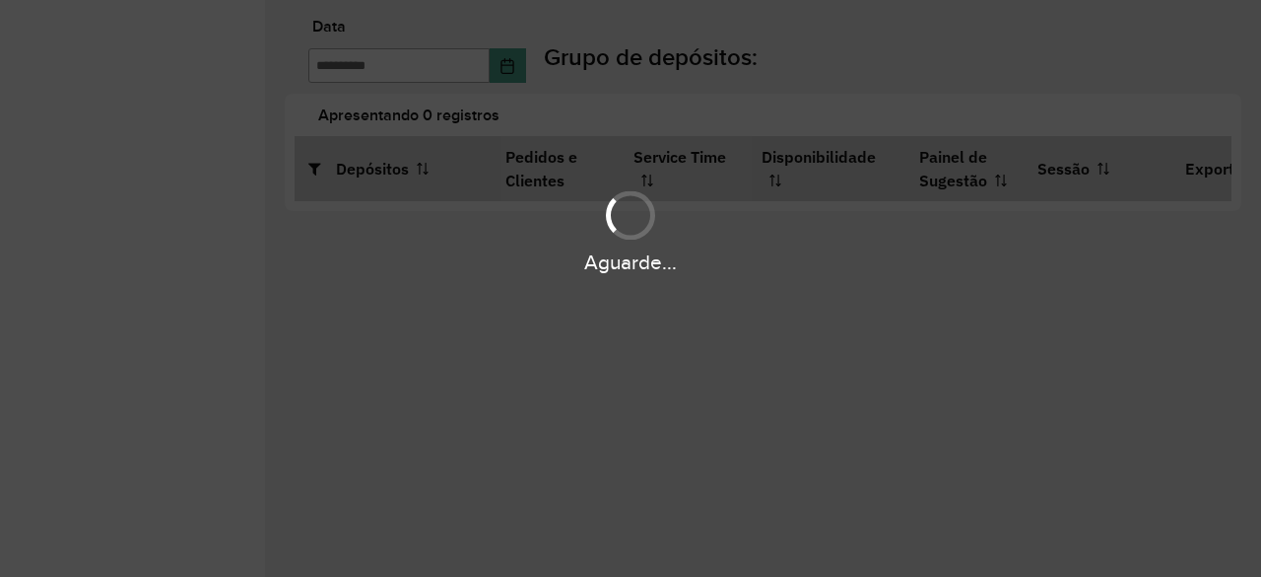
type input "**********"
